Goal: Information Seeking & Learning: Learn about a topic

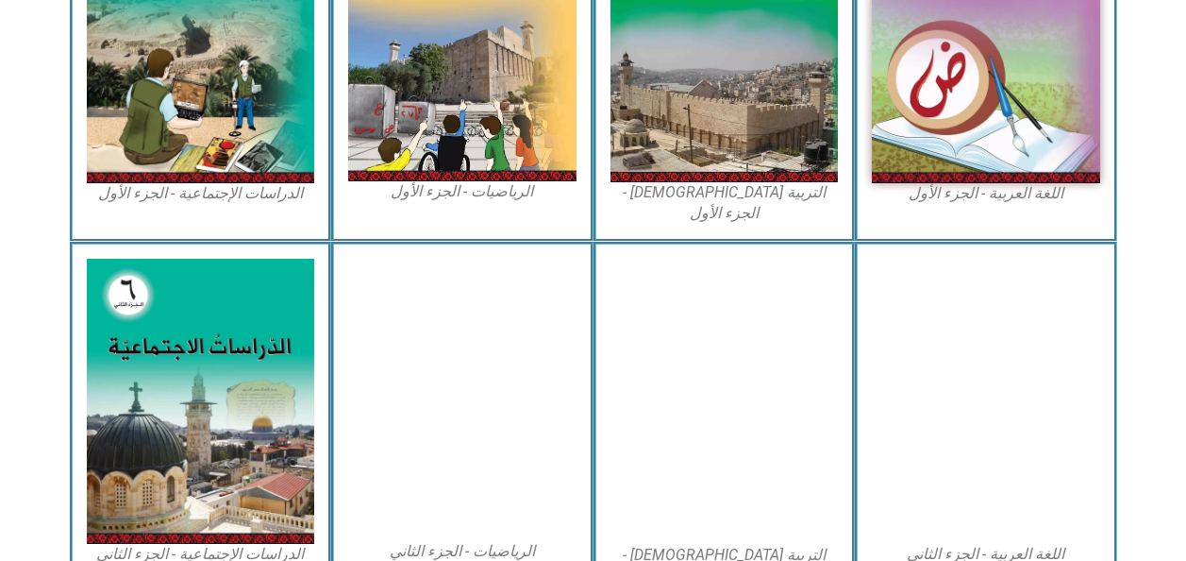
scroll to position [712, 0]
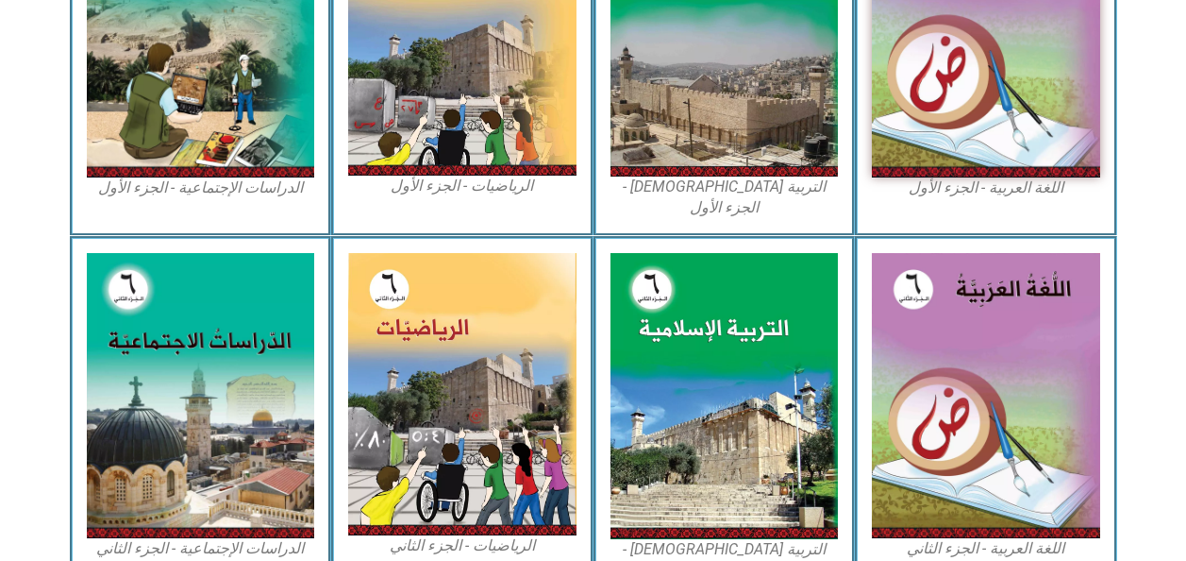
click at [736, 153] on img at bounding box center [725, 33] width 228 height 283
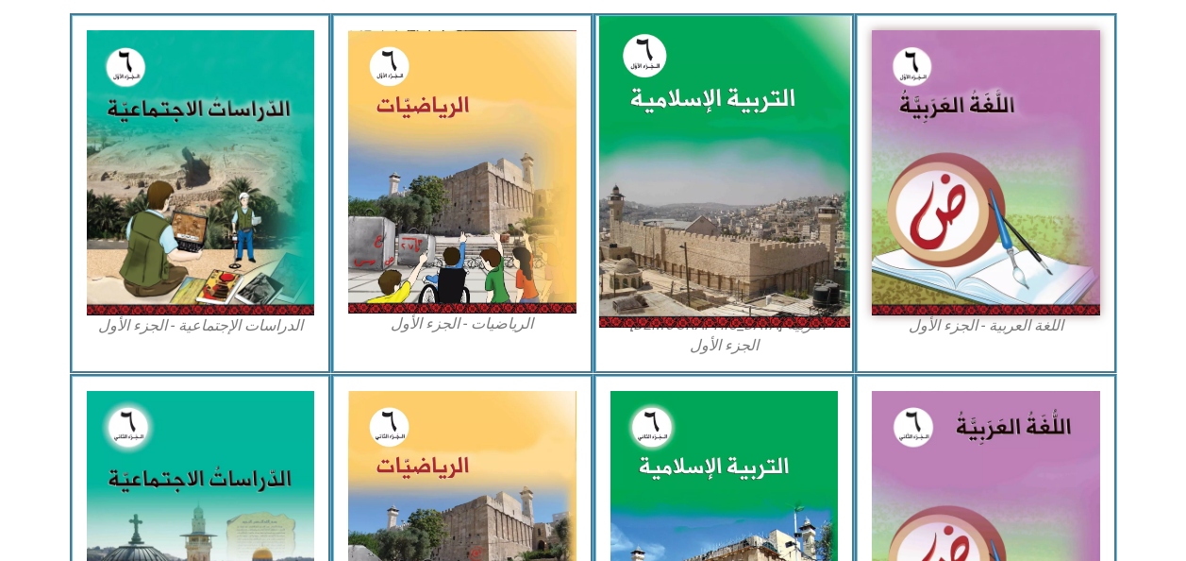
scroll to position [572, 0]
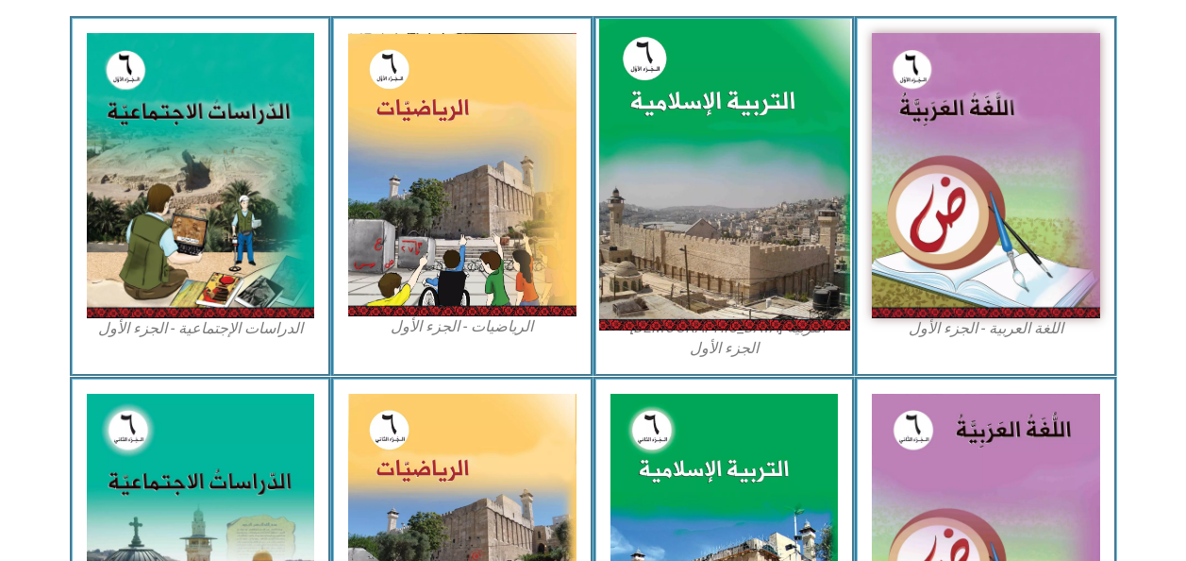
click at [658, 185] on img at bounding box center [723, 175] width 251 height 312
click at [705, 276] on img at bounding box center [723, 175] width 251 height 312
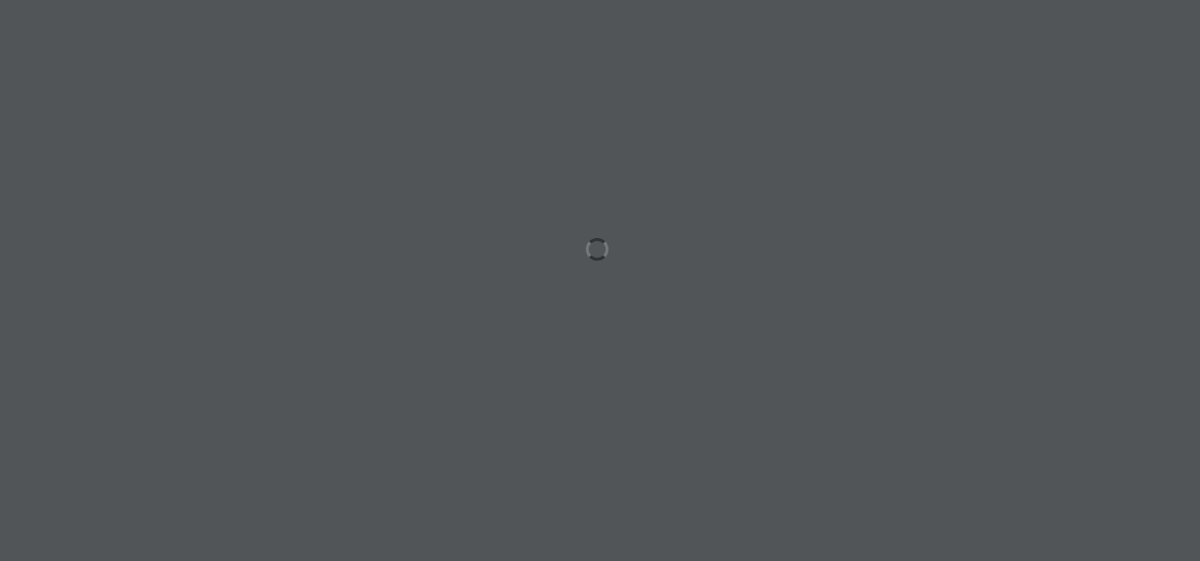
click at [327, 532] on div at bounding box center [600, 280] width 1200 height 561
click at [911, 430] on div at bounding box center [600, 280] width 1200 height 561
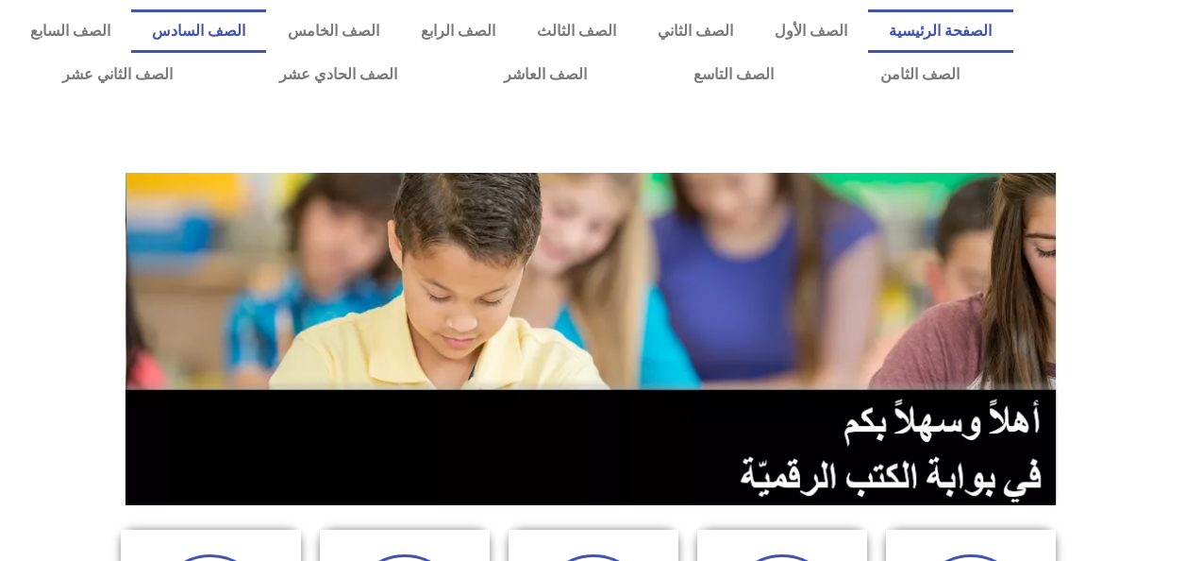
click at [266, 29] on link "الصف السادس" at bounding box center [198, 30] width 135 height 43
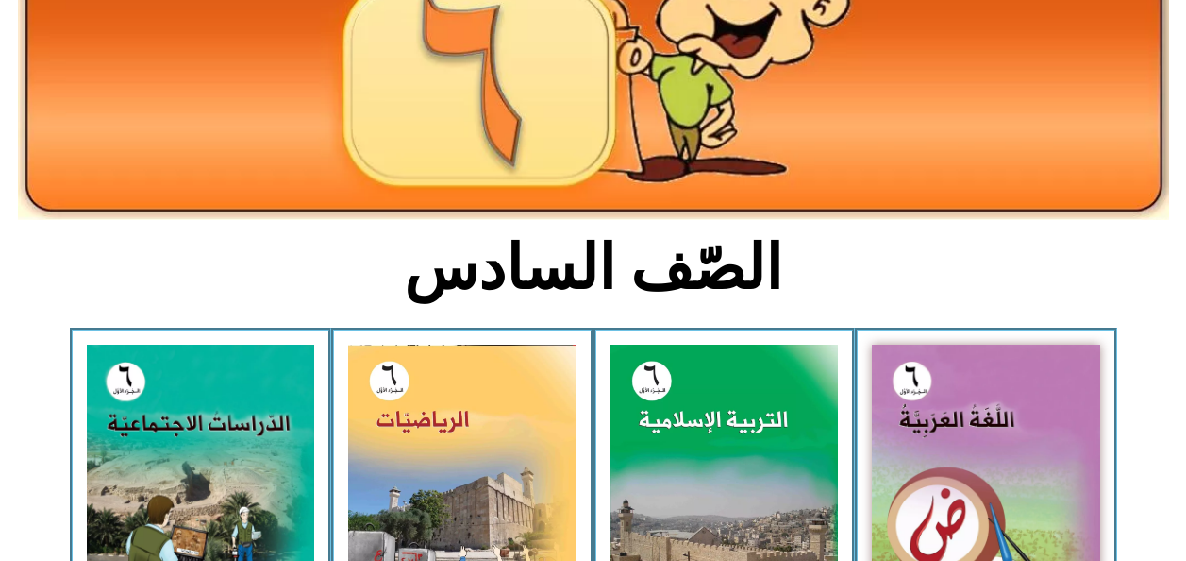
scroll to position [262, 0]
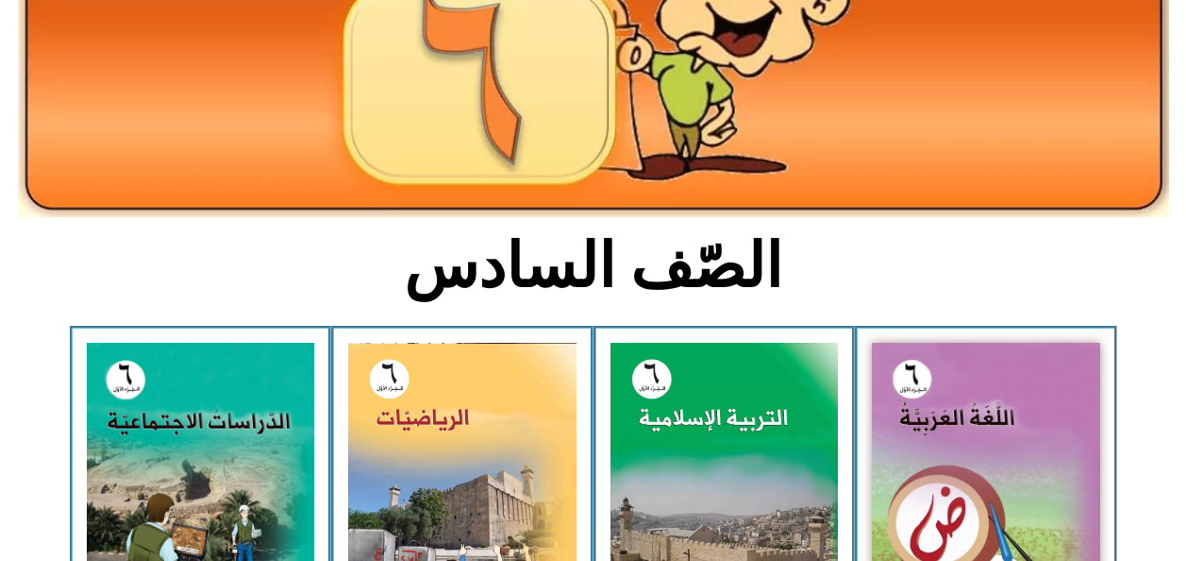
click at [697, 469] on img at bounding box center [725, 484] width 228 height 283
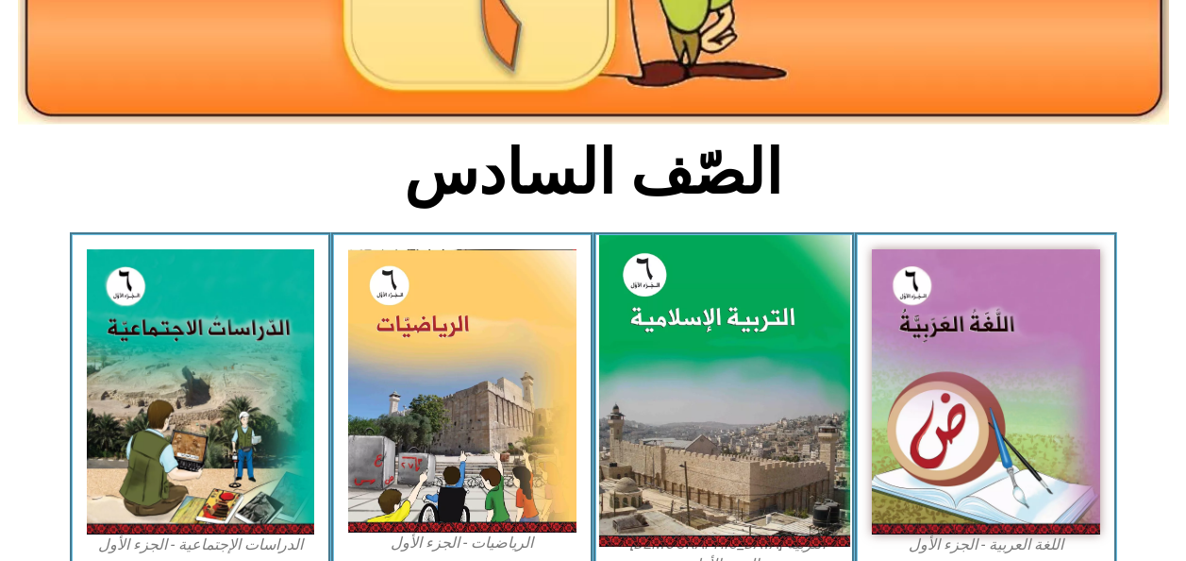
scroll to position [357, 0]
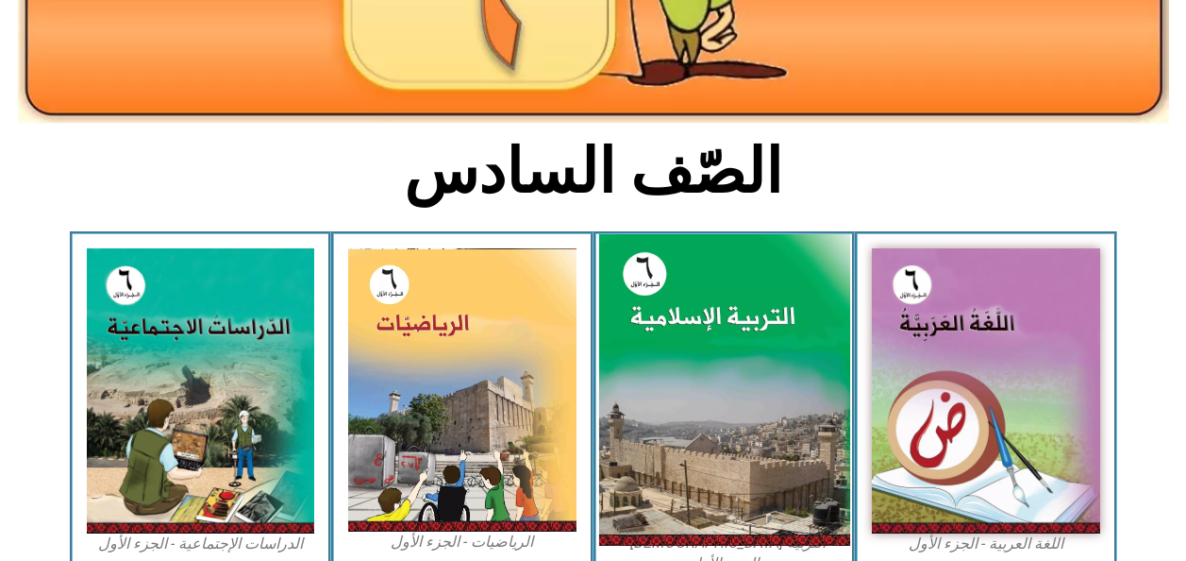
click at [760, 448] on img at bounding box center [723, 390] width 251 height 312
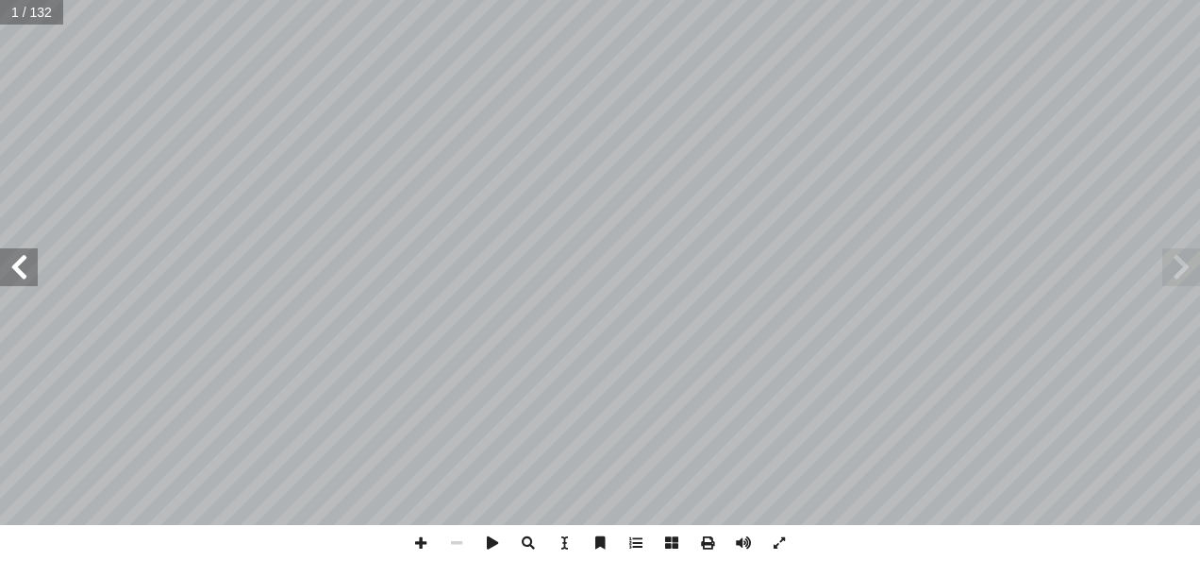
click at [37, 24] on input "text" at bounding box center [31, 12] width 63 height 25
type input "*"
type input "**"
click at [22, 279] on span at bounding box center [19, 267] width 38 height 38
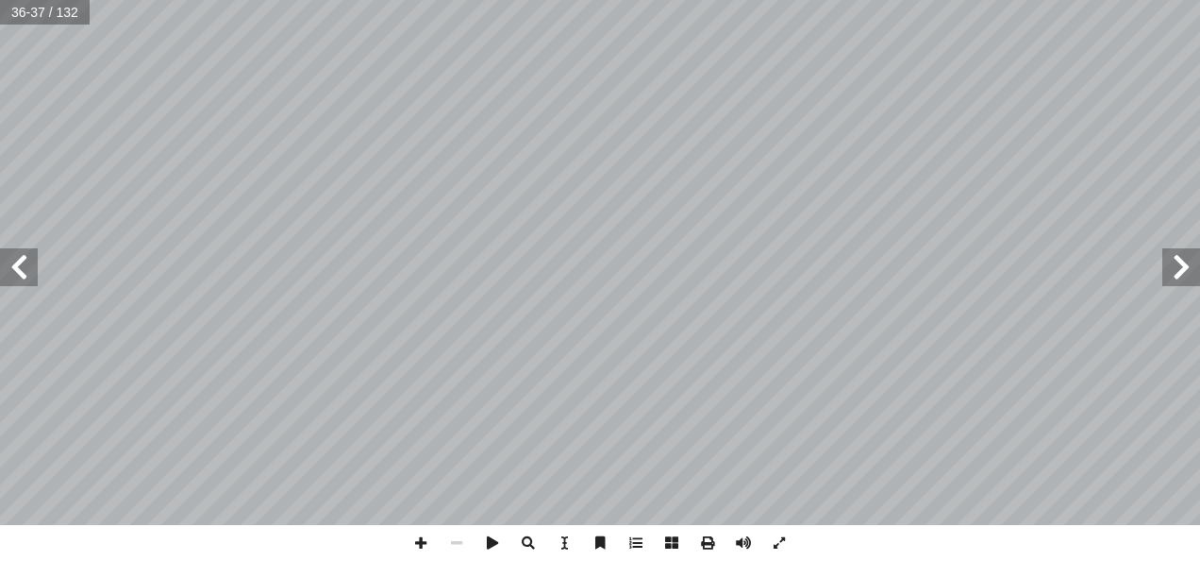
click at [23, 274] on span at bounding box center [19, 267] width 38 height 38
